Goal: Navigation & Orientation: Find specific page/section

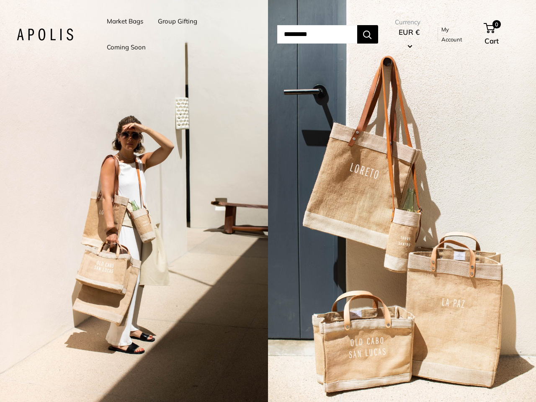
click at [277, 34] on input "Search..." at bounding box center [317, 34] width 80 height 18
click at [179, 34] on li "Group Gifting" at bounding box center [177, 21] width 39 height 26
click at [326, 34] on input "Search..." at bounding box center [317, 34] width 80 height 18
click at [134, 201] on div "2 / 5" at bounding box center [134, 201] width 268 height 402
click at [402, 201] on div "2 / 5" at bounding box center [402, 201] width 268 height 402
